Goal: Information Seeking & Learning: Learn about a topic

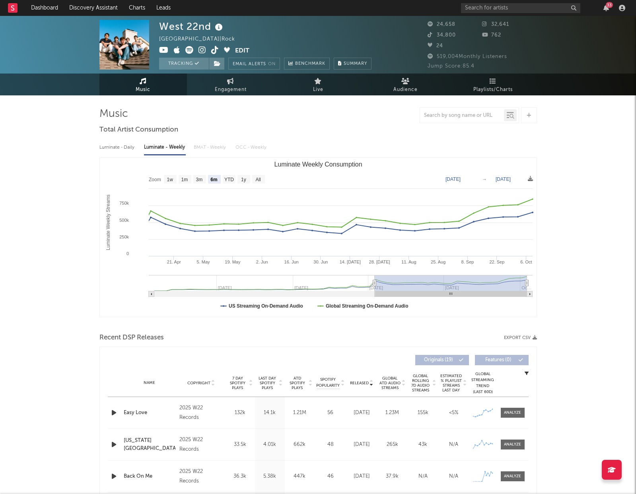
select select "6m"
click at [513, 8] on input "text" at bounding box center [520, 8] width 119 height 10
click at [9, 12] on rect at bounding box center [13, 8] width 10 height 10
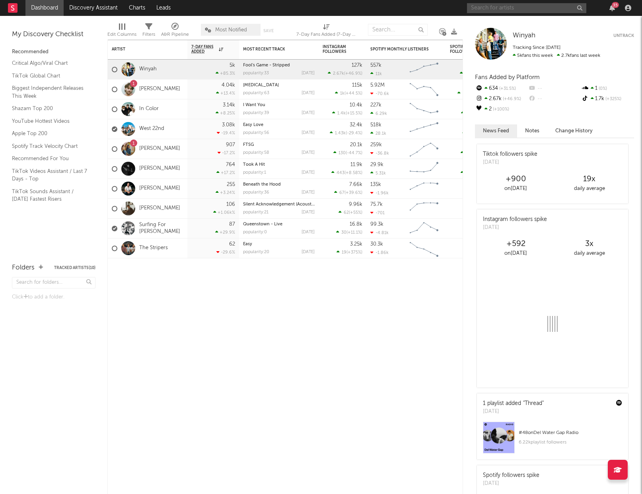
click at [540, 12] on input "text" at bounding box center [526, 8] width 119 height 10
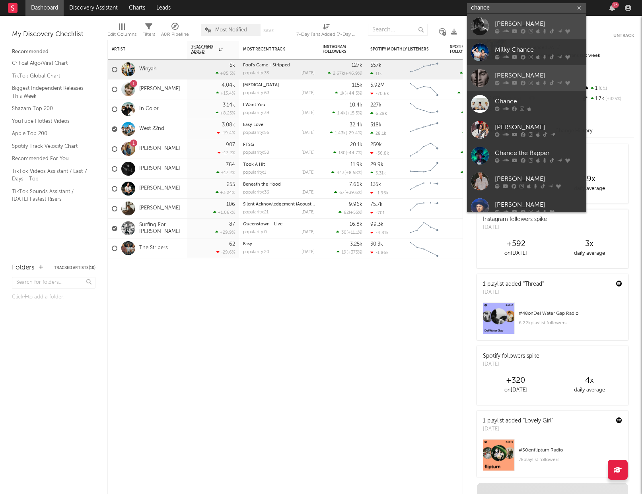
type input "chance"
click at [531, 23] on div "[PERSON_NAME]" at bounding box center [538, 24] width 87 height 10
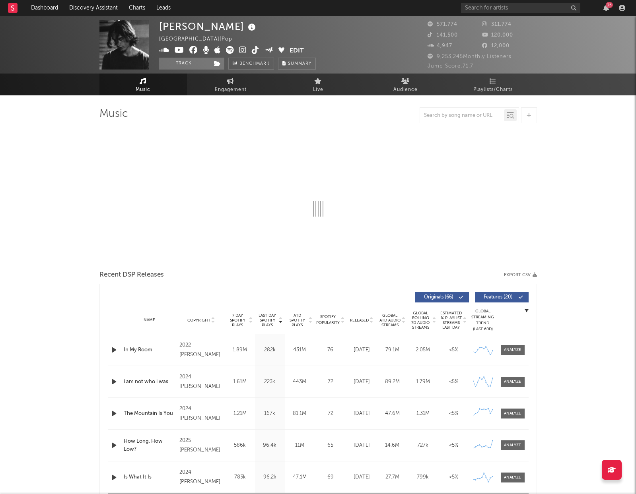
select select "6m"
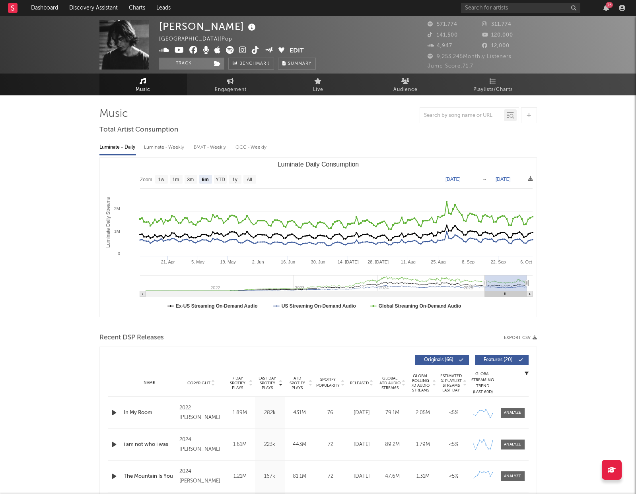
select select "6m"
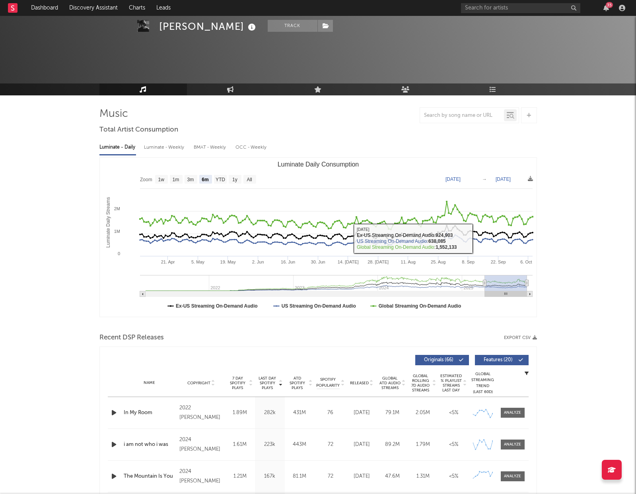
scroll to position [45, 0]
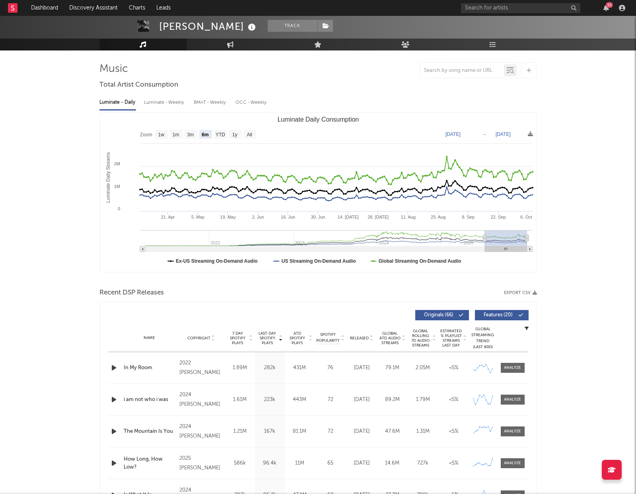
click at [243, 334] on span "7 Day Spotify Plays" at bounding box center [237, 338] width 21 height 14
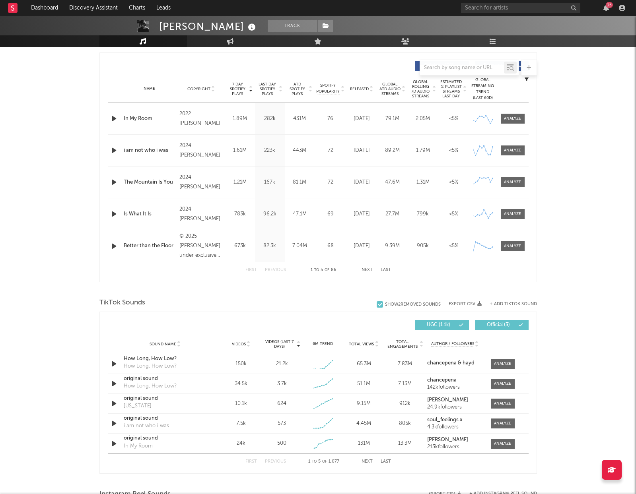
scroll to position [303, 0]
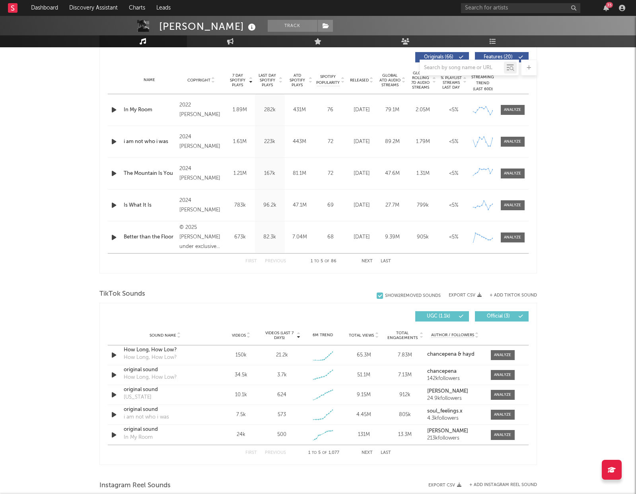
click at [278, 330] on div "Sound Name Videos Videos (last 7 days) Weekly Growth % 6M Trend Total Views Tot…" at bounding box center [318, 336] width 421 height 20
click at [283, 332] on span "Videos (last 7 days)" at bounding box center [279, 336] width 32 height 10
click at [498, 355] on div at bounding box center [502, 355] width 17 height 6
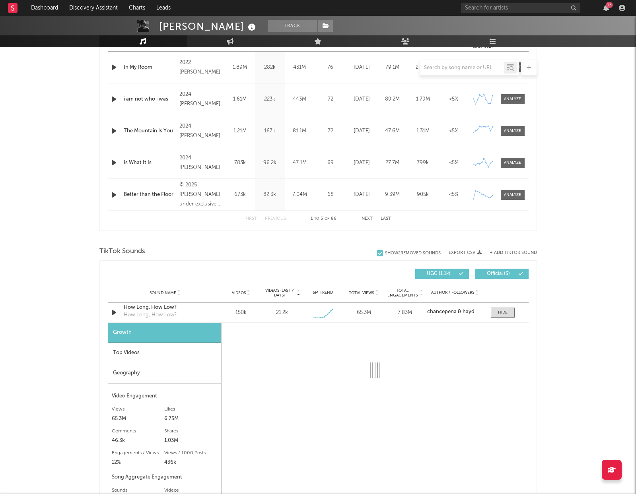
scroll to position [400, 0]
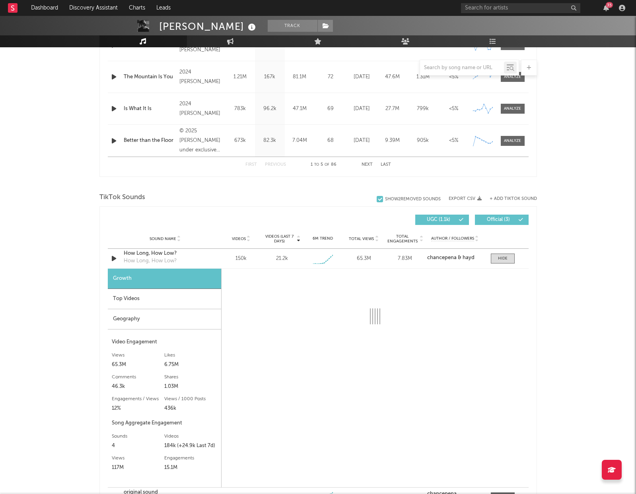
select select "1w"
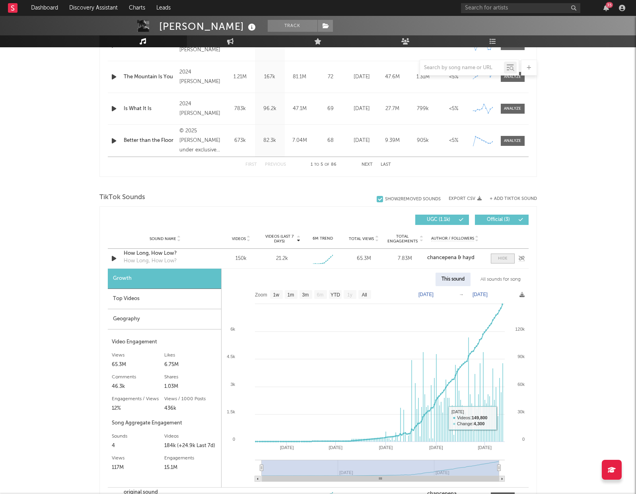
click at [505, 258] on div at bounding box center [503, 259] width 10 height 6
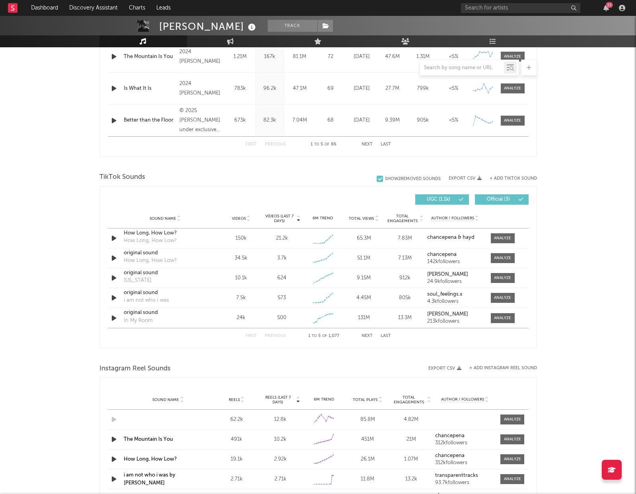
scroll to position [422, 0]
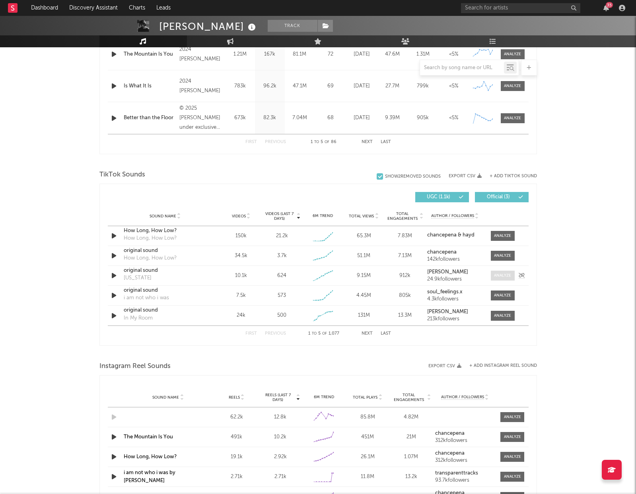
click at [497, 275] on div at bounding box center [502, 276] width 17 height 6
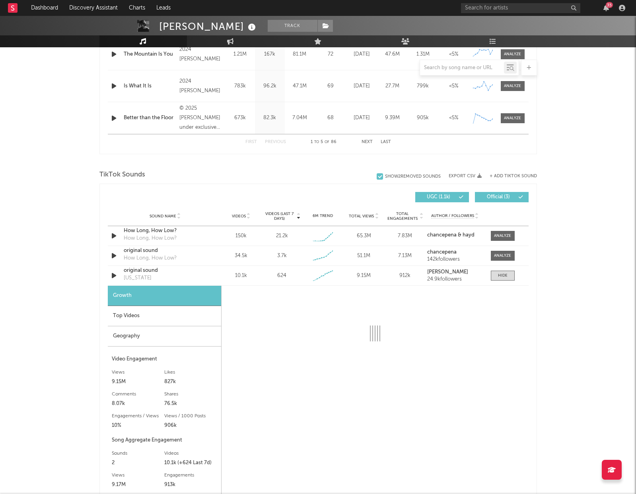
select select "1w"
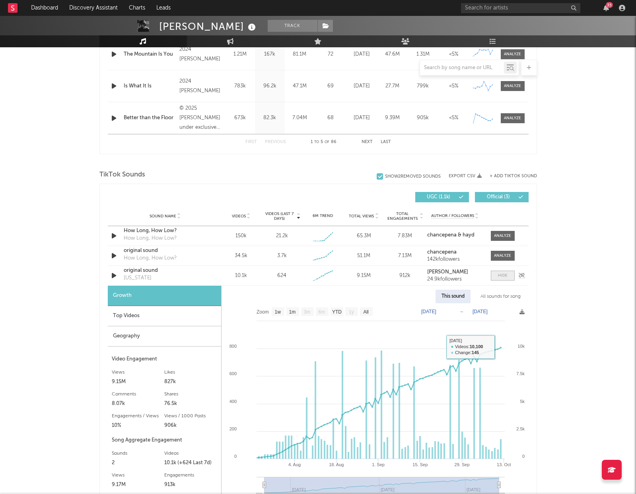
click at [501, 272] on span at bounding box center [503, 276] width 24 height 10
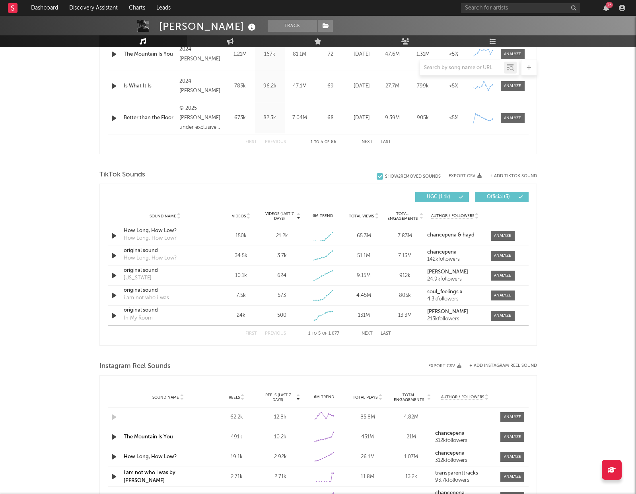
click at [358, 333] on div "First Previous 1 to 5 of 1,077 Next Last" at bounding box center [318, 334] width 146 height 16
click at [362, 333] on button "Next" at bounding box center [366, 334] width 11 height 4
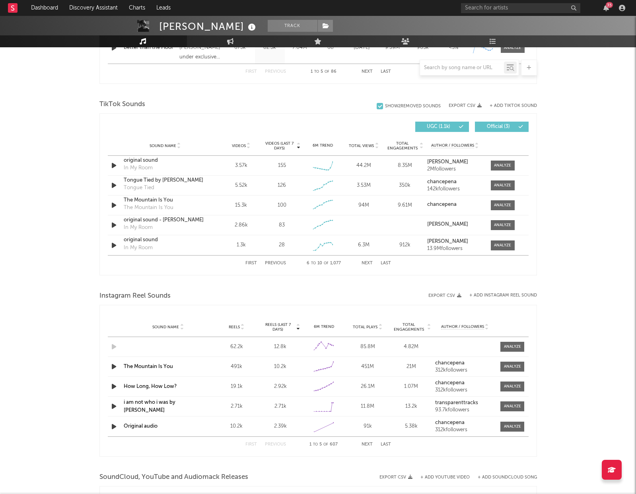
scroll to position [493, 0]
click at [369, 446] on button "Next" at bounding box center [366, 444] width 11 height 4
click at [280, 444] on button "Previous" at bounding box center [275, 444] width 21 height 4
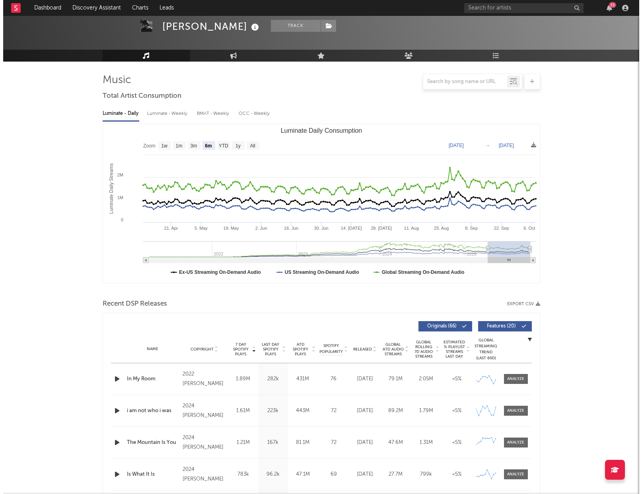
scroll to position [0, 0]
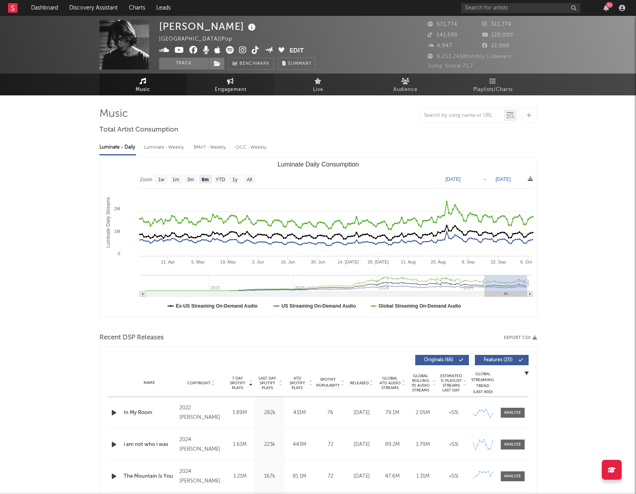
click at [253, 77] on link "Engagement" at bounding box center [230, 85] width 87 height 22
select select "1w"
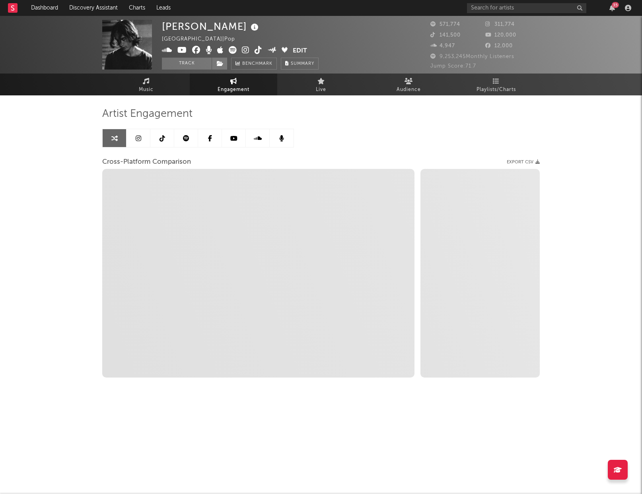
select select "1m"
